Goal: Transaction & Acquisition: Purchase product/service

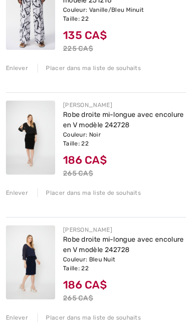
scroll to position [195, 0]
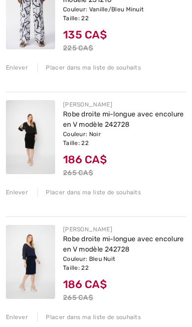
click at [126, 252] on link "Robe droite mi-longue avec encolure en V modèle 242728" at bounding box center [123, 244] width 121 height 19
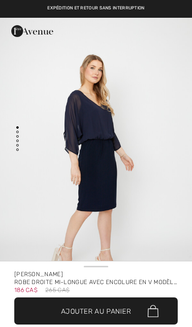
checkbox input "true"
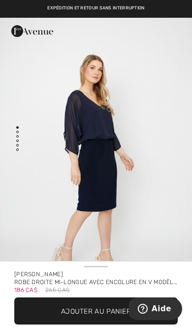
click at [160, 154] on img "1 / 5" at bounding box center [96, 162] width 192 height 289
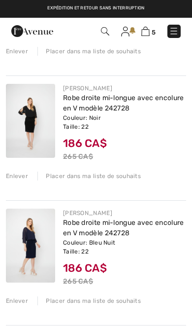
click at [106, 32] on img at bounding box center [105, 31] width 8 height 8
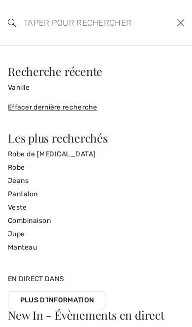
click at [102, 16] on input "search" at bounding box center [78, 23] width 125 height 30
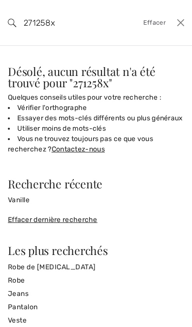
scroll to position [75, 0]
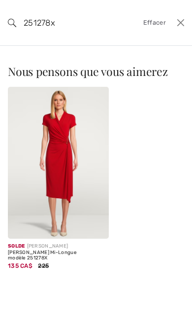
type input "251278x"
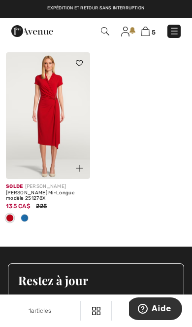
click at [55, 147] on img at bounding box center [48, 115] width 84 height 127
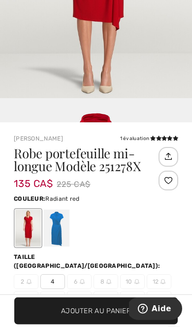
scroll to position [162, 0]
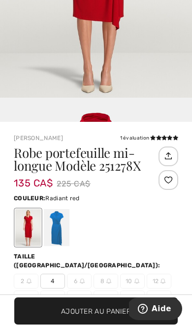
click at [58, 234] on div at bounding box center [57, 227] width 26 height 37
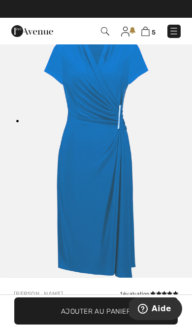
scroll to position [0, 0]
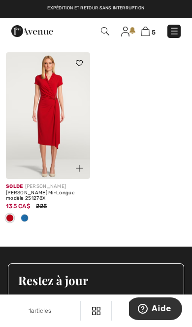
click at [101, 36] on img at bounding box center [105, 31] width 8 height 8
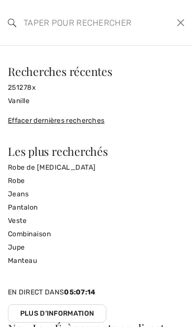
click at [115, 30] on input "search" at bounding box center [78, 23] width 125 height 30
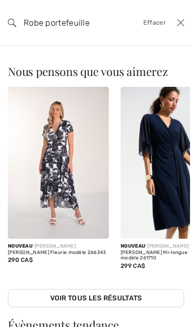
click at [114, 28] on input "Robe portefeuille" at bounding box center [78, 23] width 125 height 30
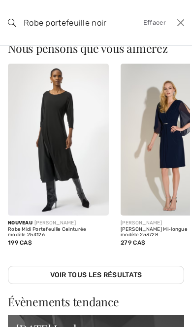
scroll to position [42, 0]
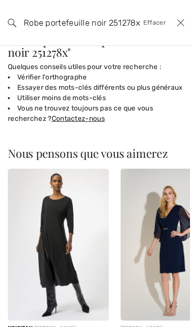
type input "Robe portefeuille noir 251278x"
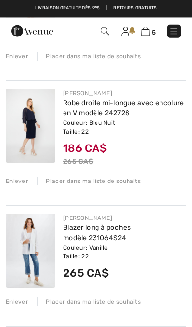
scroll to position [313, 0]
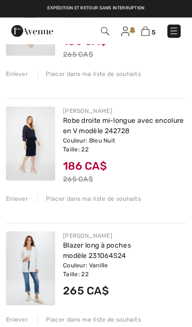
click at [179, 25] on link at bounding box center [174, 31] width 13 height 13
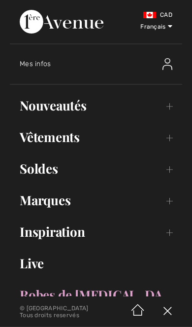
click at [67, 176] on link "Soldes Toggle submenu" at bounding box center [96, 169] width 173 height 22
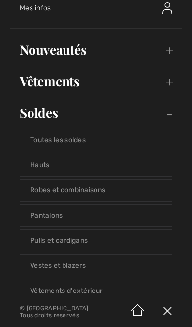
scroll to position [59, 0]
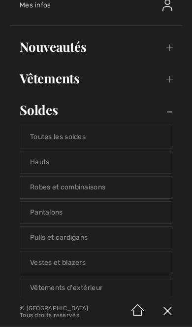
click at [75, 193] on link "Robes et combinaisons" at bounding box center [96, 188] width 152 height 22
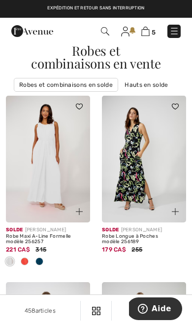
click at [109, 78] on link "Robes et combinaisons en solde" at bounding box center [66, 85] width 105 height 14
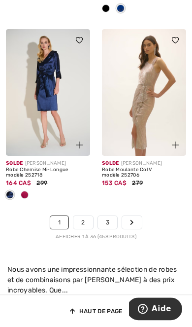
scroll to position [3272, 0]
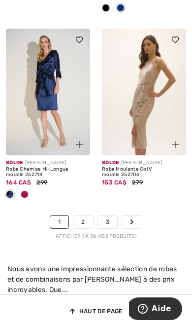
click at [81, 216] on link "2" at bounding box center [82, 222] width 19 height 13
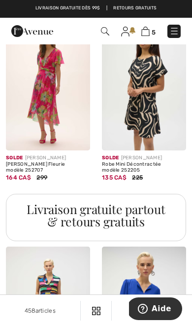
scroll to position [911, 0]
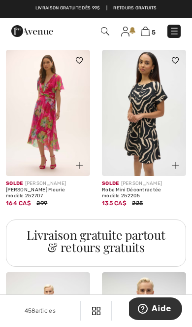
click at [103, 35] on img at bounding box center [105, 31] width 8 height 8
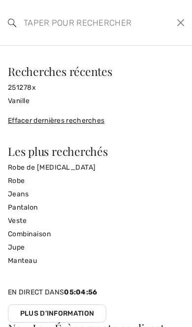
click at [98, 28] on input "search" at bounding box center [78, 23] width 125 height 30
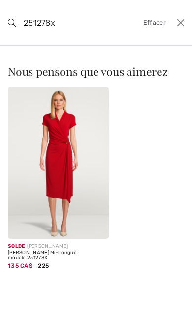
type input "251278x"
click at [75, 201] on img at bounding box center [58, 163] width 101 height 152
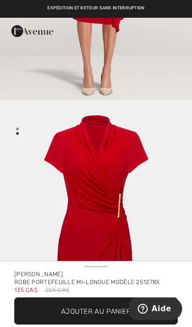
scroll to position [296, 0]
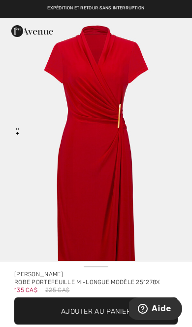
click at [118, 306] on span "✔ Ajouté au panier Ajouter au panier" at bounding box center [96, 310] width 164 height 27
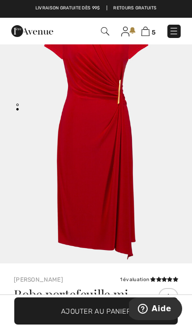
scroll to position [0, 0]
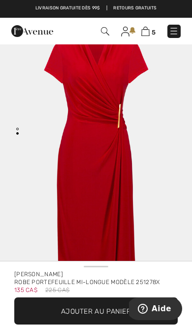
click at [109, 31] on img at bounding box center [105, 31] width 8 height 8
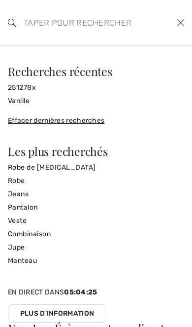
click at [109, 31] on input "search" at bounding box center [78, 23] width 125 height 30
click at [32, 88] on link "251278x" at bounding box center [96, 87] width 177 height 13
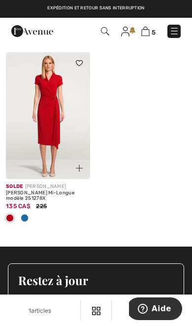
click at [106, 34] on img at bounding box center [105, 31] width 8 height 8
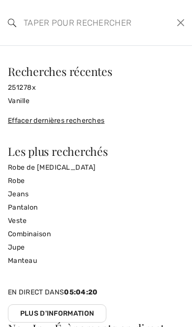
click at [108, 27] on input "search" at bounding box center [78, 23] width 125 height 30
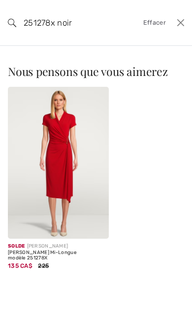
type input "251278x noir"
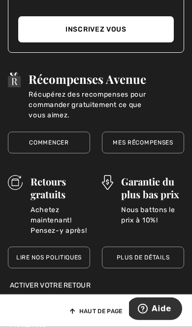
scroll to position [334, 0]
